Goal: Transaction & Acquisition: Purchase product/service

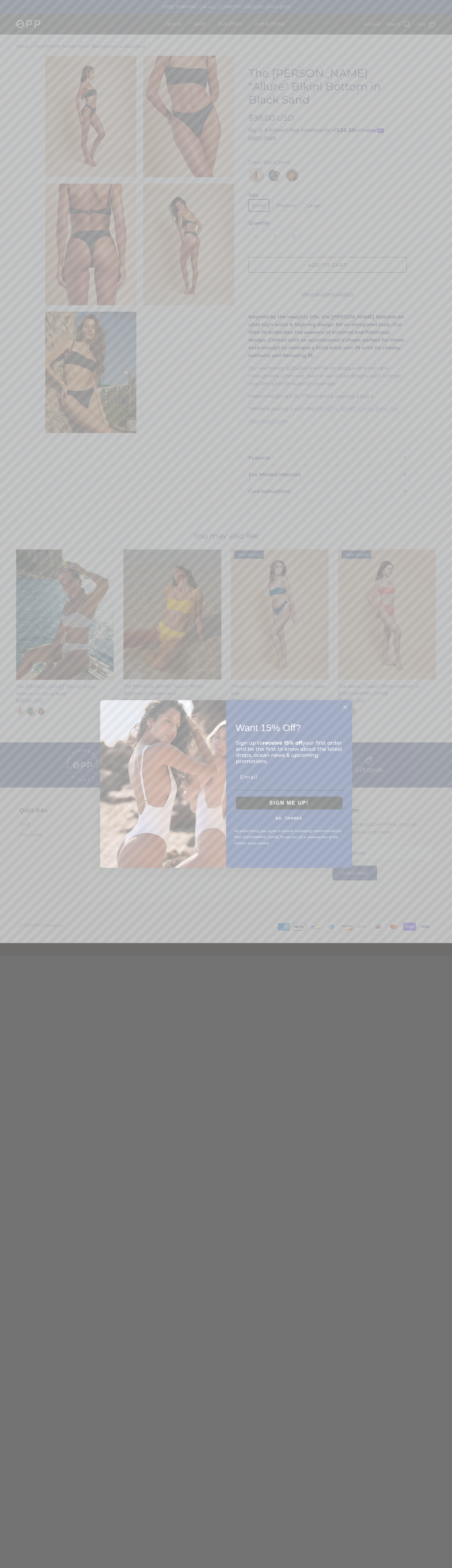
click at [345, 707] on icon "Close dialog" at bounding box center [344, 707] width 3 height 3
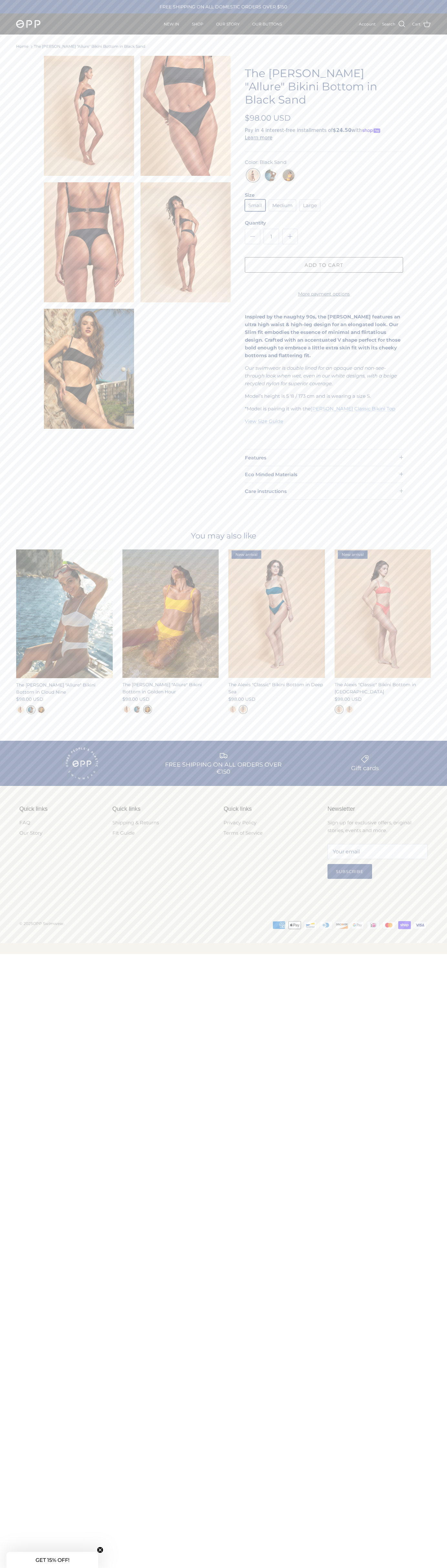
click at [253, 169] on img "Black Sand" at bounding box center [253, 177] width 12 height 16
click at [324, 257] on button "Add to cart" at bounding box center [324, 264] width 158 height 15
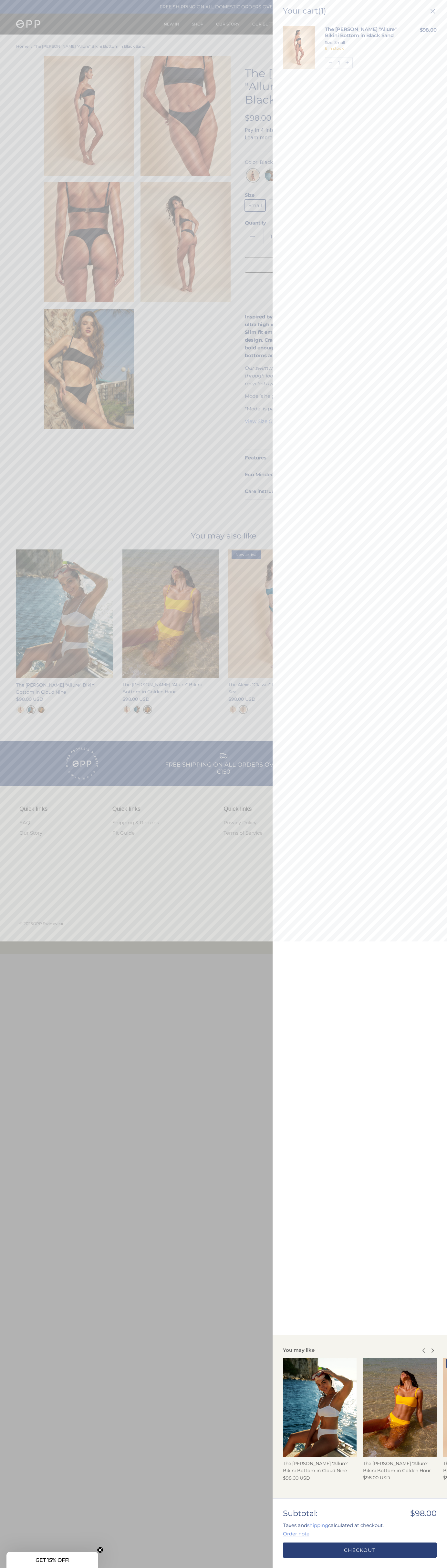
click at [359, 1550] on link "Checkout" at bounding box center [359, 1550] width 153 height 15
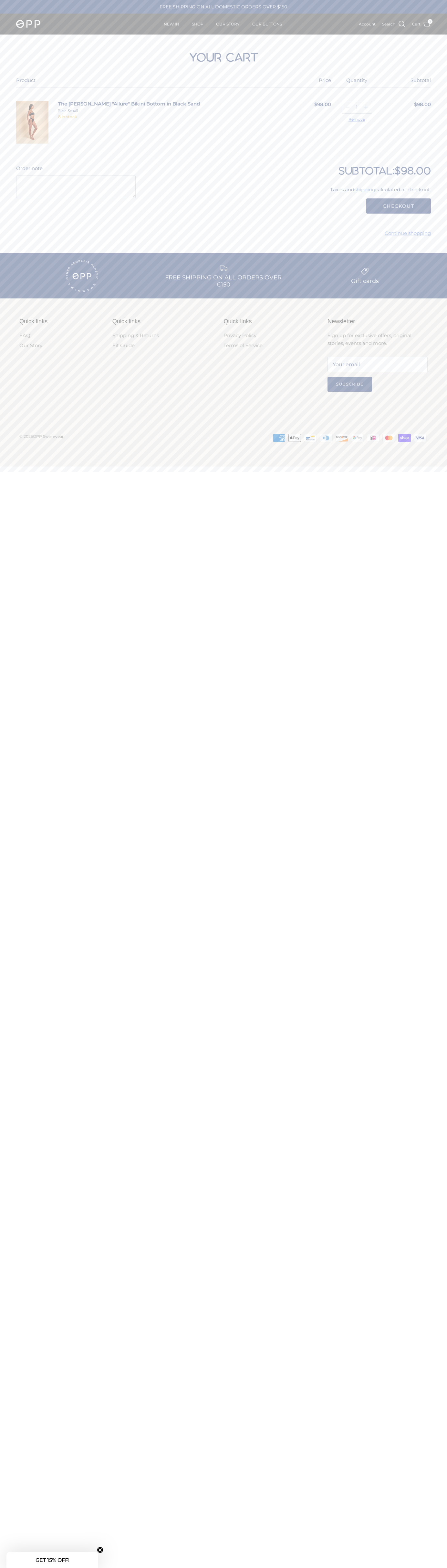
click at [389, 439] on icon at bounding box center [389, 438] width 2 height 4
click at [398, 206] on button "Checkout" at bounding box center [398, 206] width 65 height 15
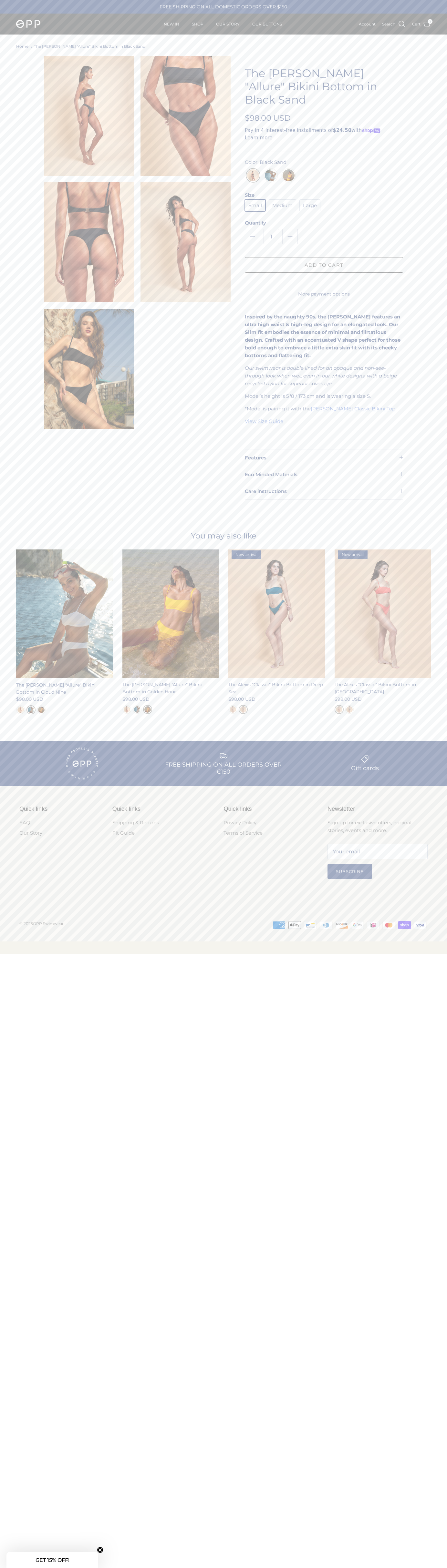
click at [100, 1550] on icon "Close teaser" at bounding box center [100, 1550] width 2 height 2
